Goal: Task Accomplishment & Management: Manage account settings

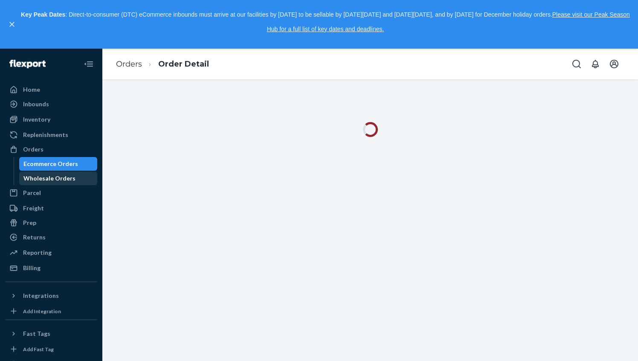
scroll to position [64, 0]
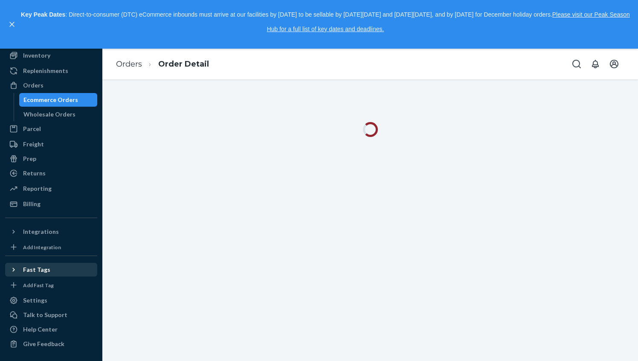
click at [28, 268] on div "Fast Tags" at bounding box center [36, 269] width 27 height 9
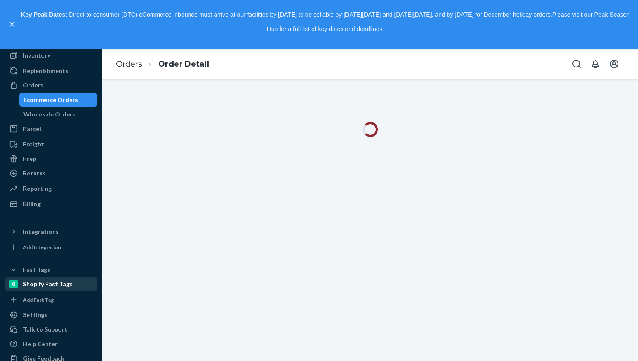
click at [35, 278] on div "Shopify Fast Tags" at bounding box center [51, 284] width 90 height 12
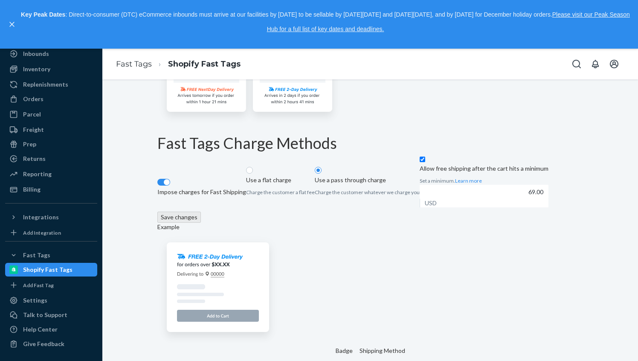
scroll to position [917, 0]
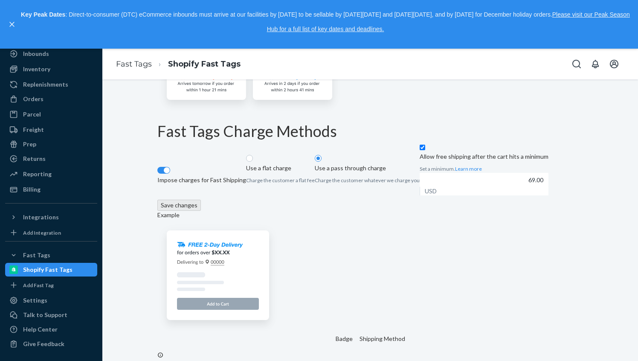
click at [129, 234] on div "Shopify Fast Tags Connected Learn more Disconnect Badges on product detail page…" at bounding box center [370, 40] width 523 height 1730
click at [128, 264] on div "Shopify Fast Tags Connected Learn more Disconnect Badges on product detail page…" at bounding box center [370, 40] width 523 height 1730
click at [128, 272] on div "Shopify Fast Tags Connected Learn more Disconnect Badges on product detail page…" at bounding box center [370, 40] width 523 height 1730
click at [128, 265] on div "Shopify Fast Tags Connected Learn more Disconnect Badges on product detail page…" at bounding box center [370, 40] width 523 height 1730
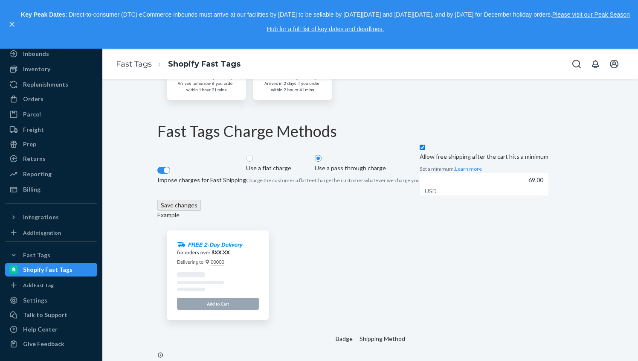
checkbox input "true"
radio input "true"
checkbox input "false"
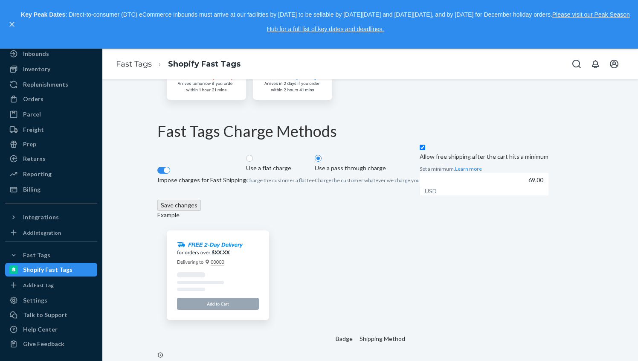
checkbox input "false"
radio input "false"
checkbox input "true"
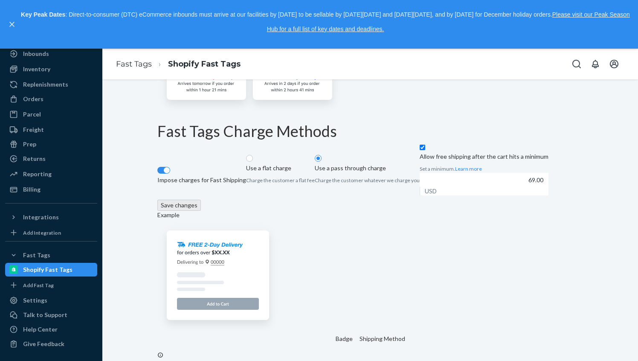
checkbox input "true"
radio input "true"
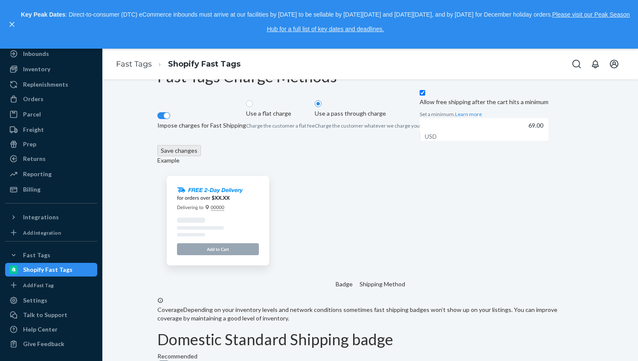
scroll to position [994, 0]
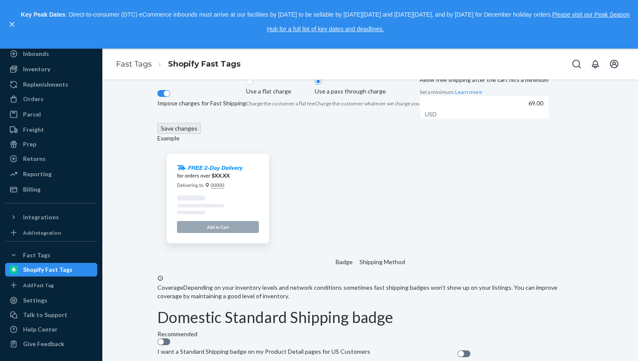
checkbox input "false"
